Goal: Check status: Check status

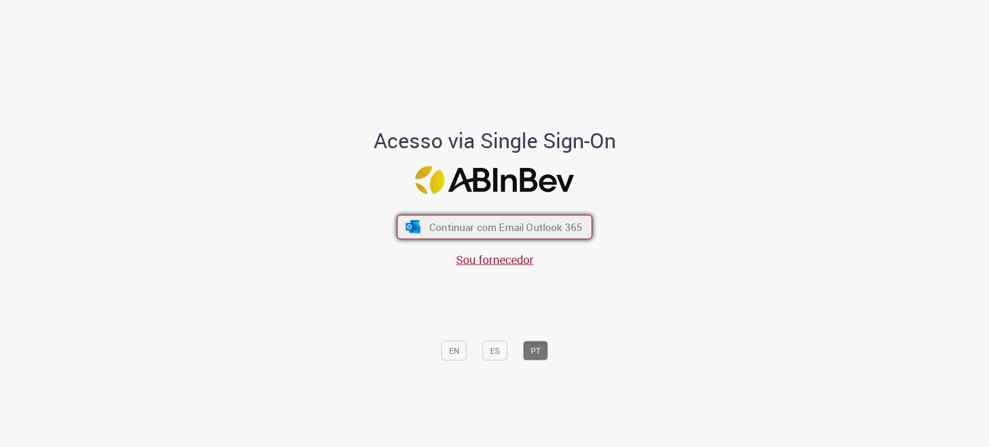
click at [494, 221] on span "Continuar com Email Outlook 365" at bounding box center [505, 227] width 153 height 13
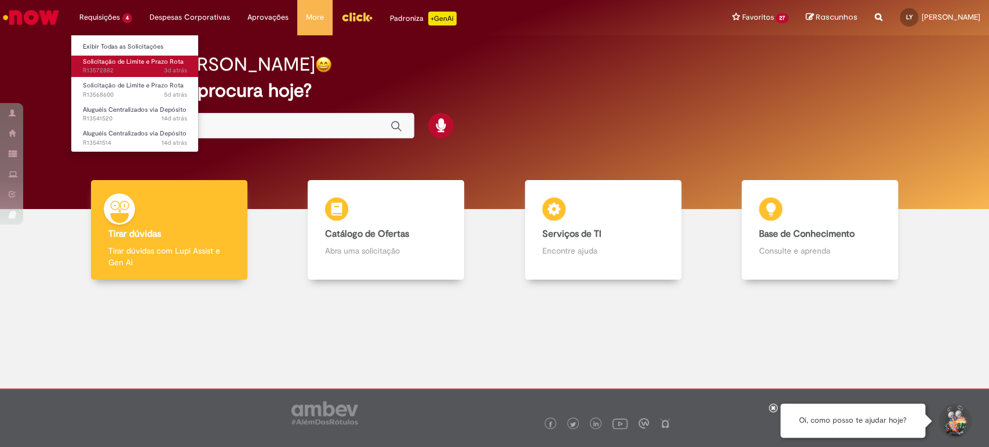
click at [121, 65] on link "Solicitação de Limite e Prazo Rota 3d atrás 3 dias atrás R13572882" at bounding box center [134, 66] width 127 height 21
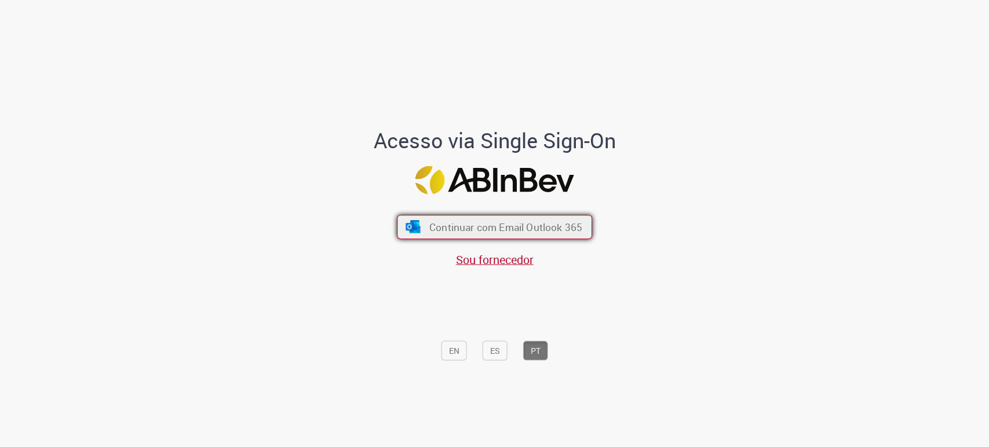
click at [453, 224] on span "Continuar com Email Outlook 365" at bounding box center [505, 227] width 153 height 13
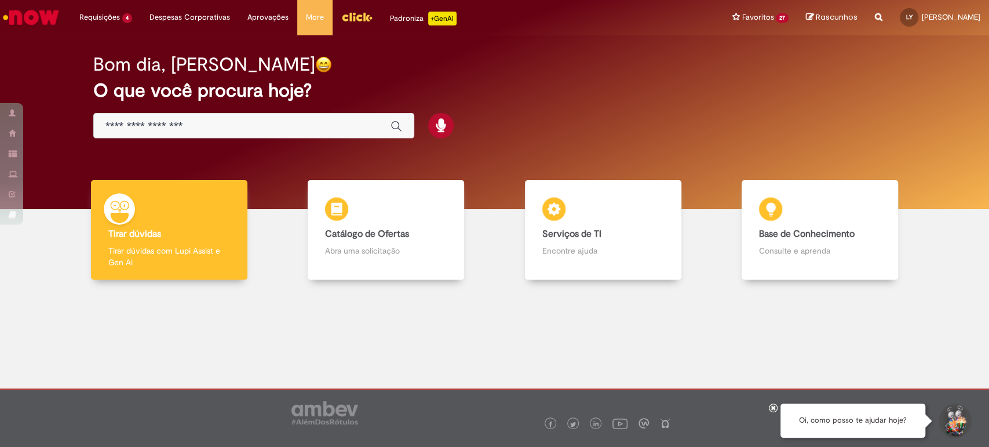
click at [356, 15] on img "Menu Cabeçalho" at bounding box center [356, 16] width 31 height 17
